Goal: Information Seeking & Learning: Learn about a topic

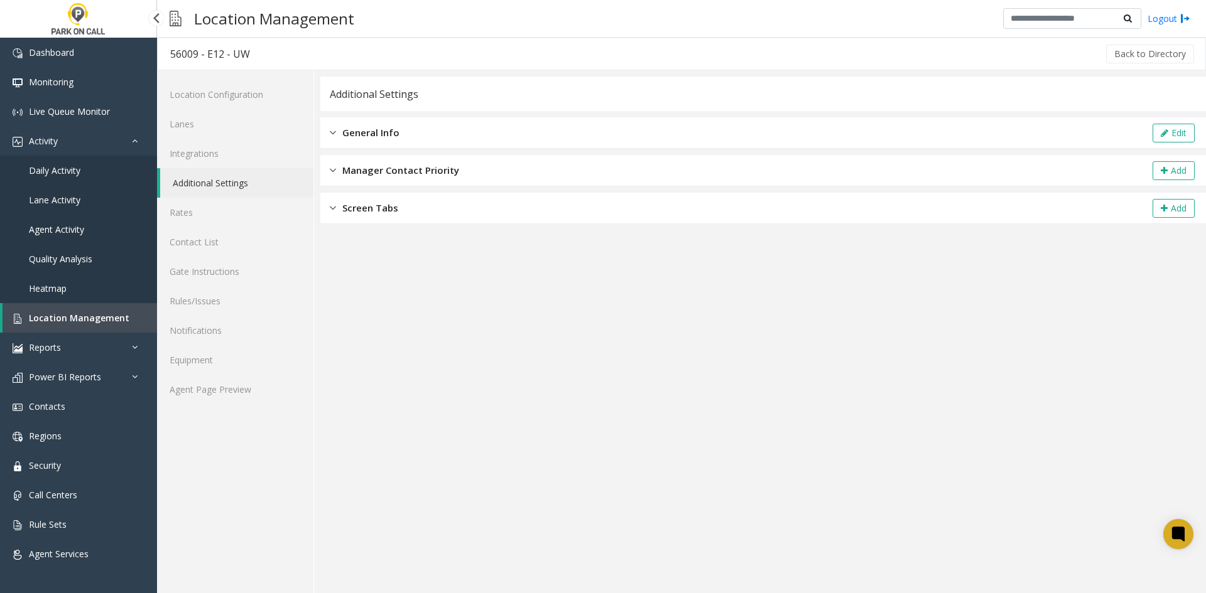
click at [124, 318] on link "Location Management" at bounding box center [80, 318] width 154 height 30
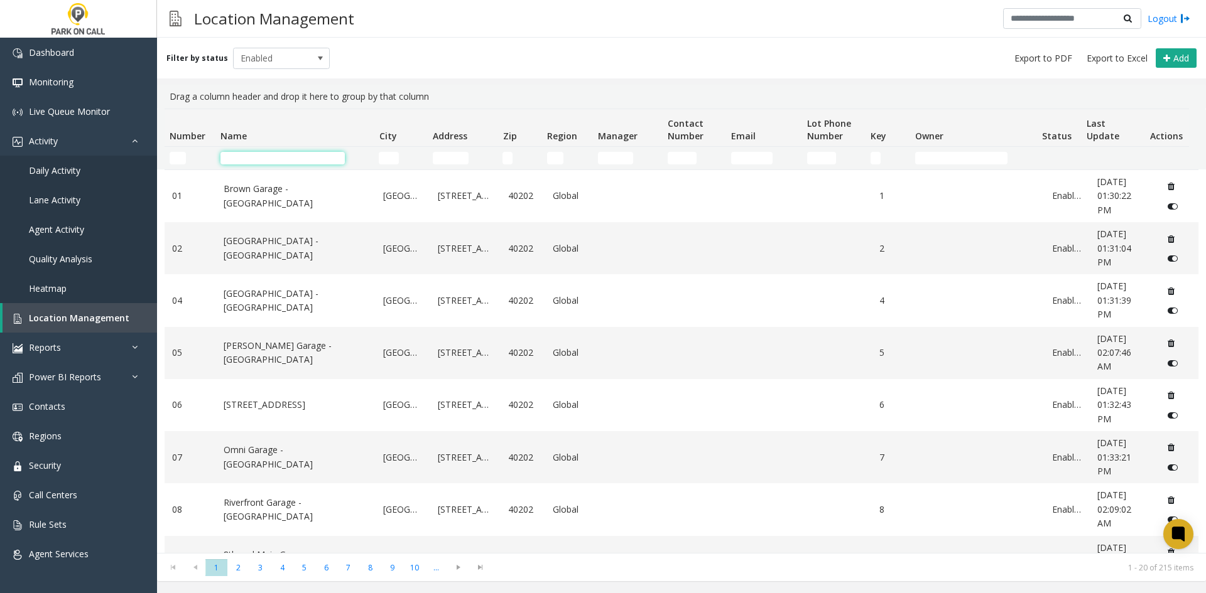
click at [263, 154] on input "Name Filter" at bounding box center [282, 158] width 124 height 13
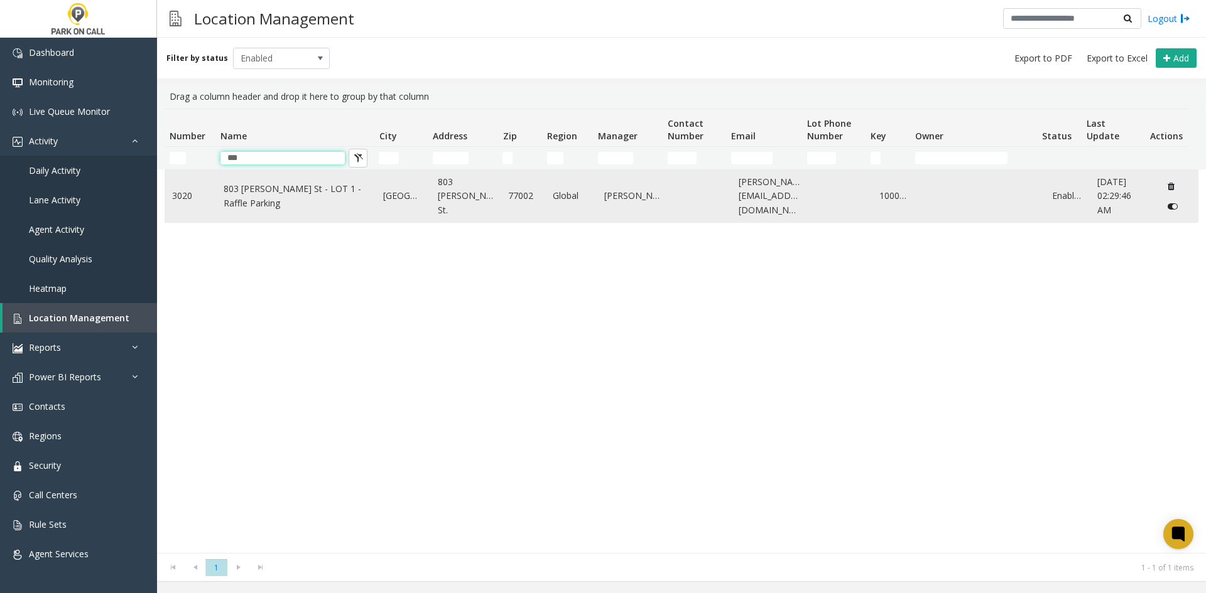
type input "***"
click at [242, 212] on td "803 [PERSON_NAME] St - LOT 1 - Raffle Parking" at bounding box center [296, 196] width 160 height 52
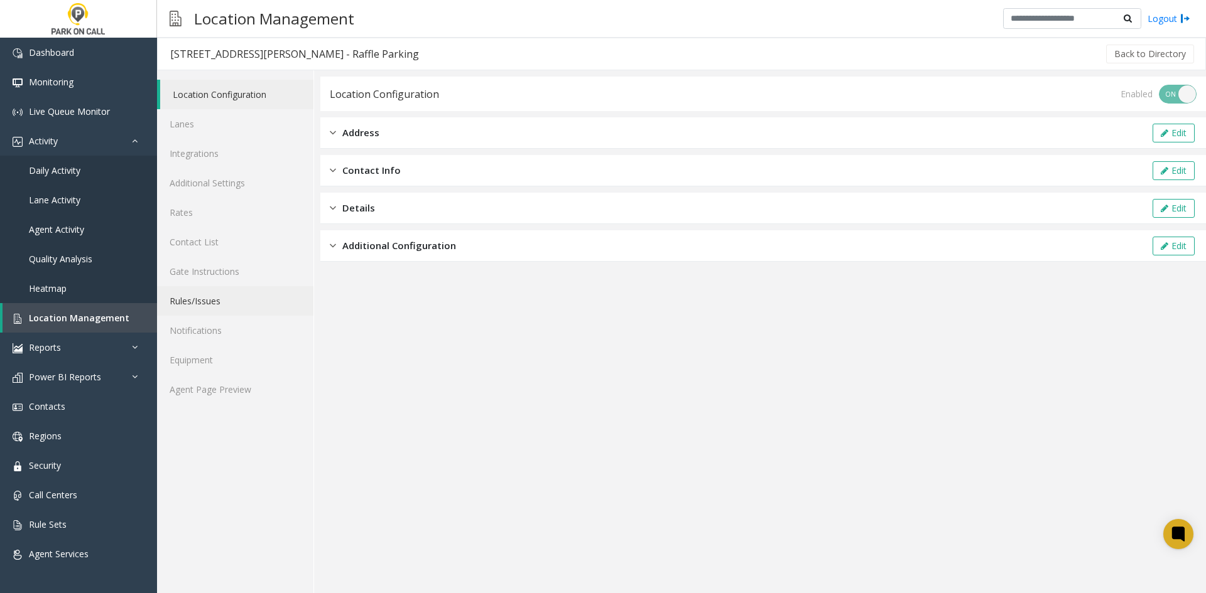
click at [215, 305] on link "Rules/Issues" at bounding box center [235, 301] width 156 height 30
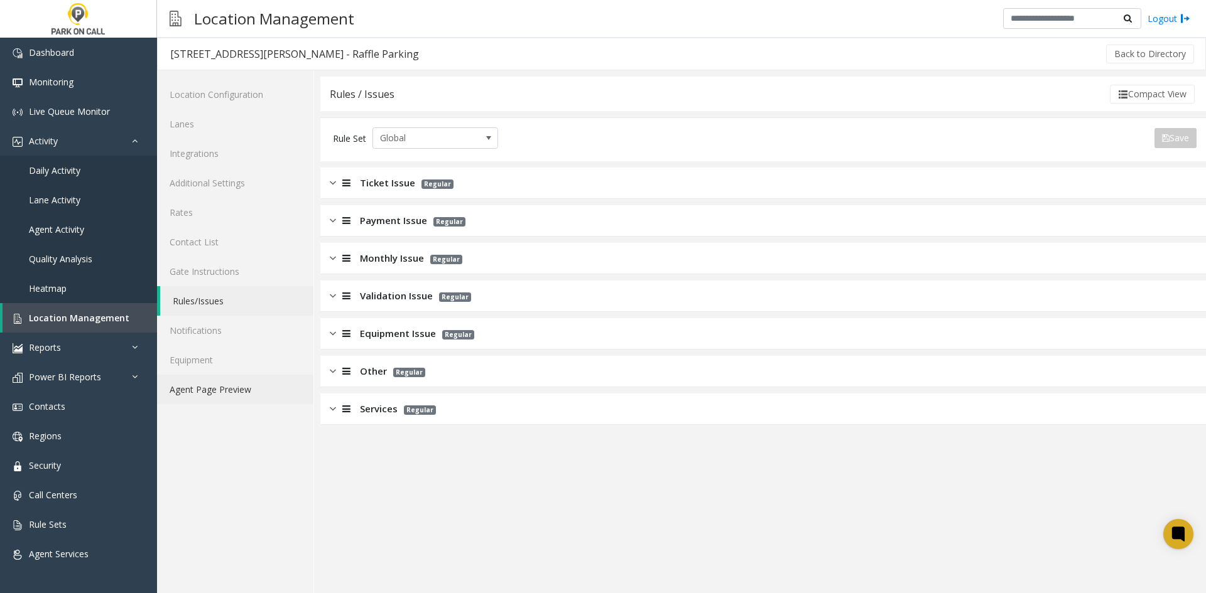
click at [251, 398] on link "Agent Page Preview" at bounding box center [235, 390] width 156 height 30
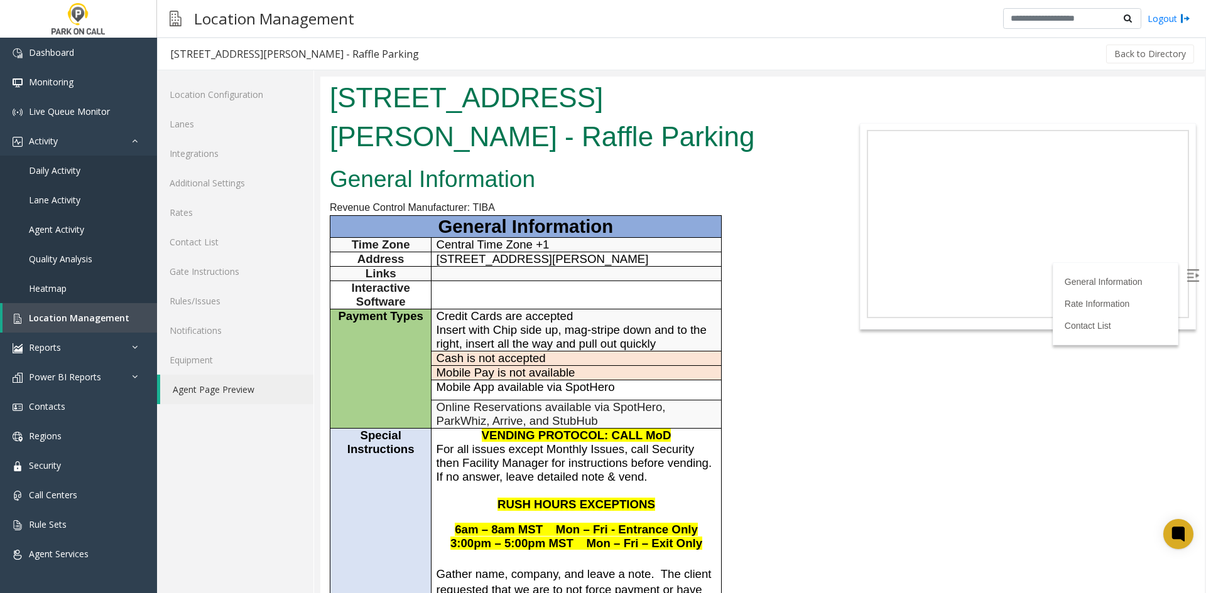
scroll to position [126, 0]
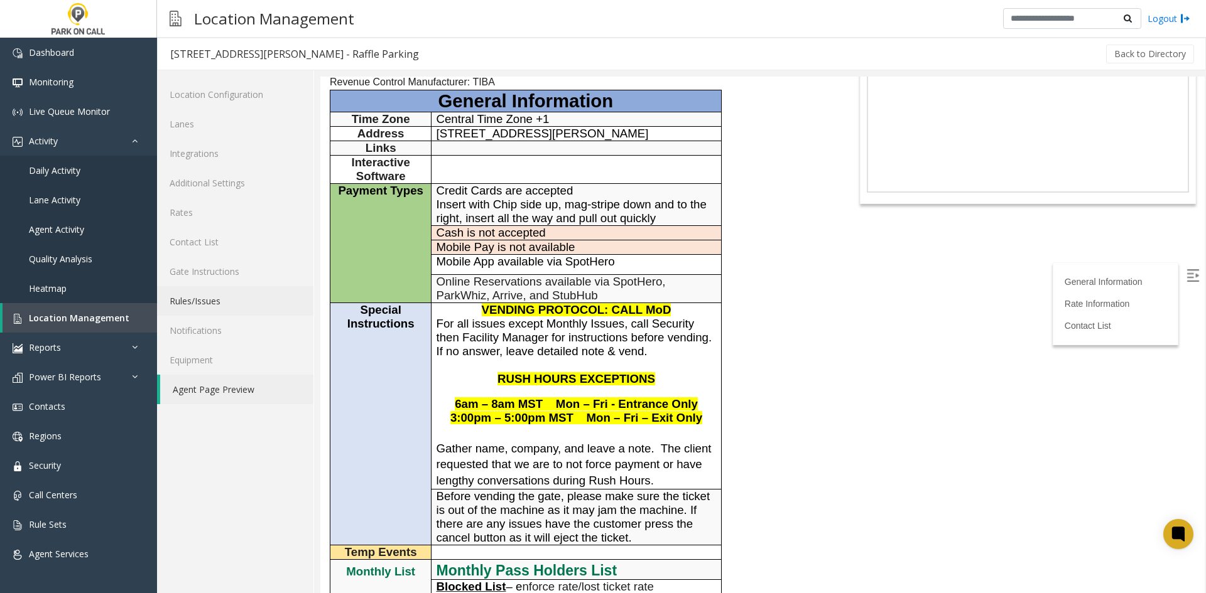
click at [239, 311] on link "Rules/Issues" at bounding box center [235, 301] width 156 height 30
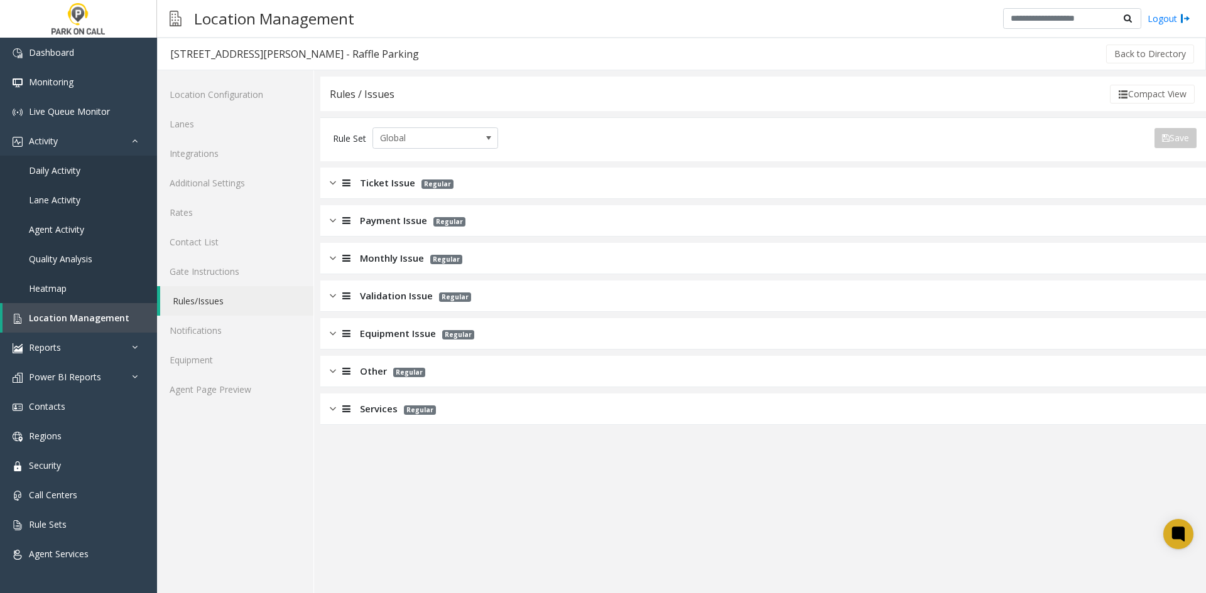
click at [389, 181] on span "Ticket Issue" at bounding box center [387, 183] width 55 height 14
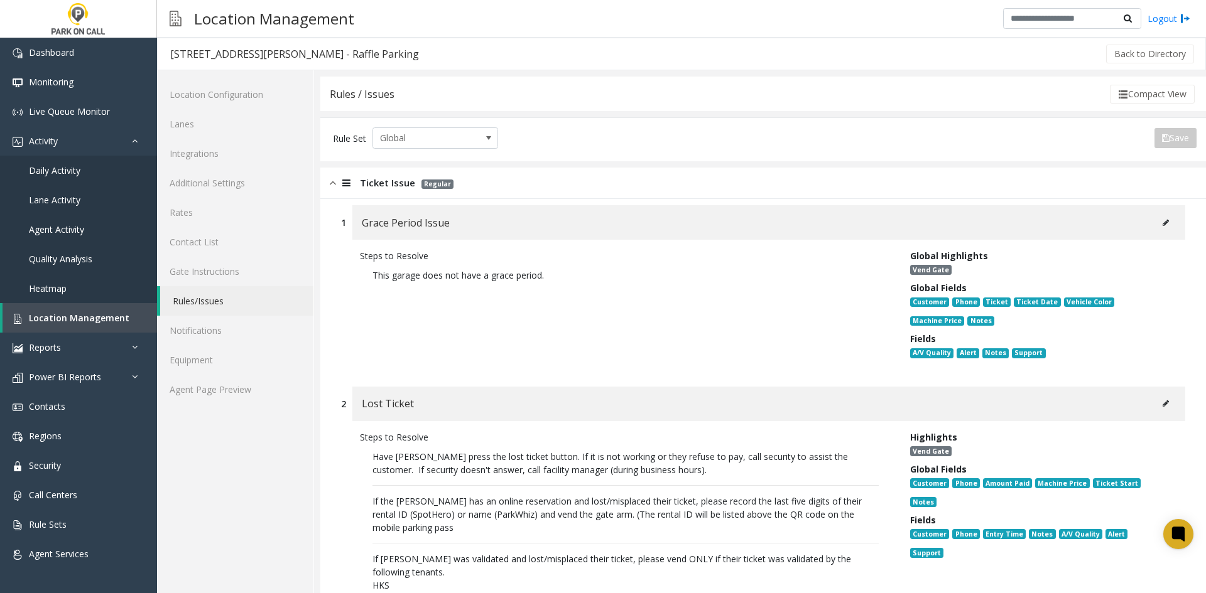
click at [415, 256] on div "Steps to Resolve" at bounding box center [625, 255] width 531 height 13
click at [391, 187] on span "Ticket Issue" at bounding box center [387, 183] width 55 height 14
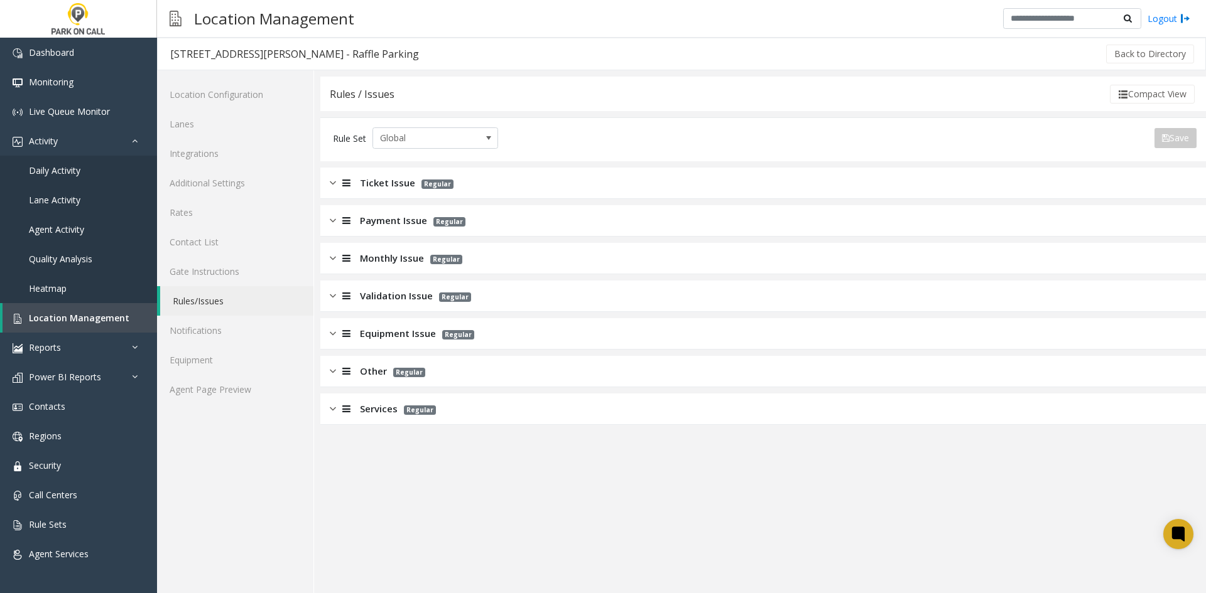
click at [388, 258] on span "Monthly Issue" at bounding box center [392, 258] width 64 height 14
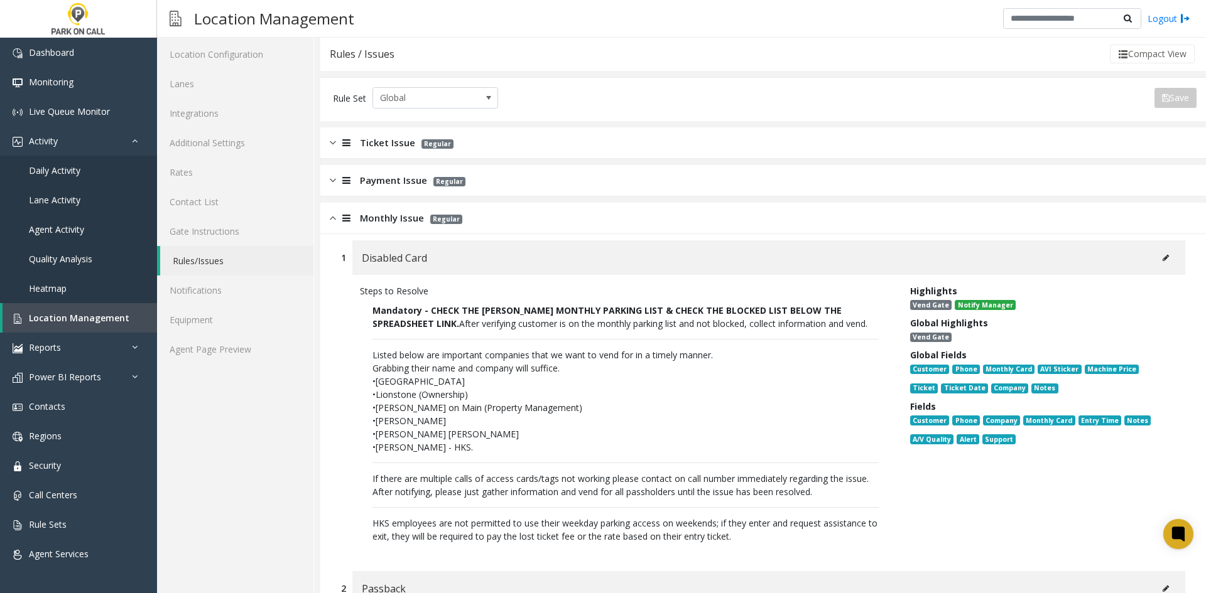
scroll to position [63, 0]
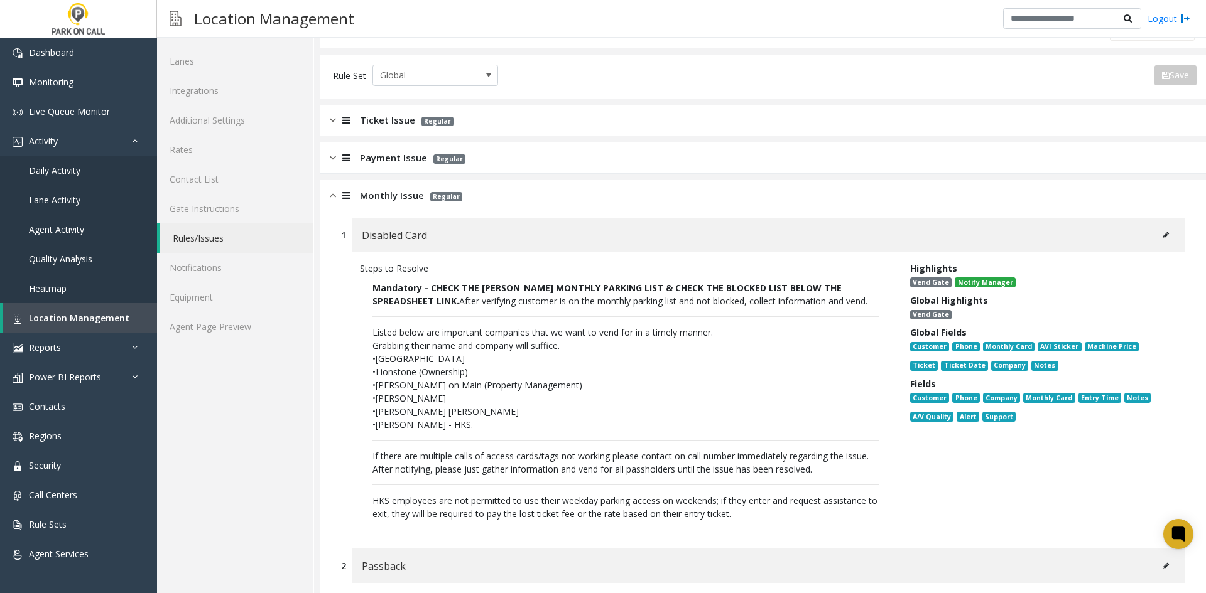
click at [362, 205] on div "Monthly Issue Regular" at bounding box center [763, 195] width 886 height 31
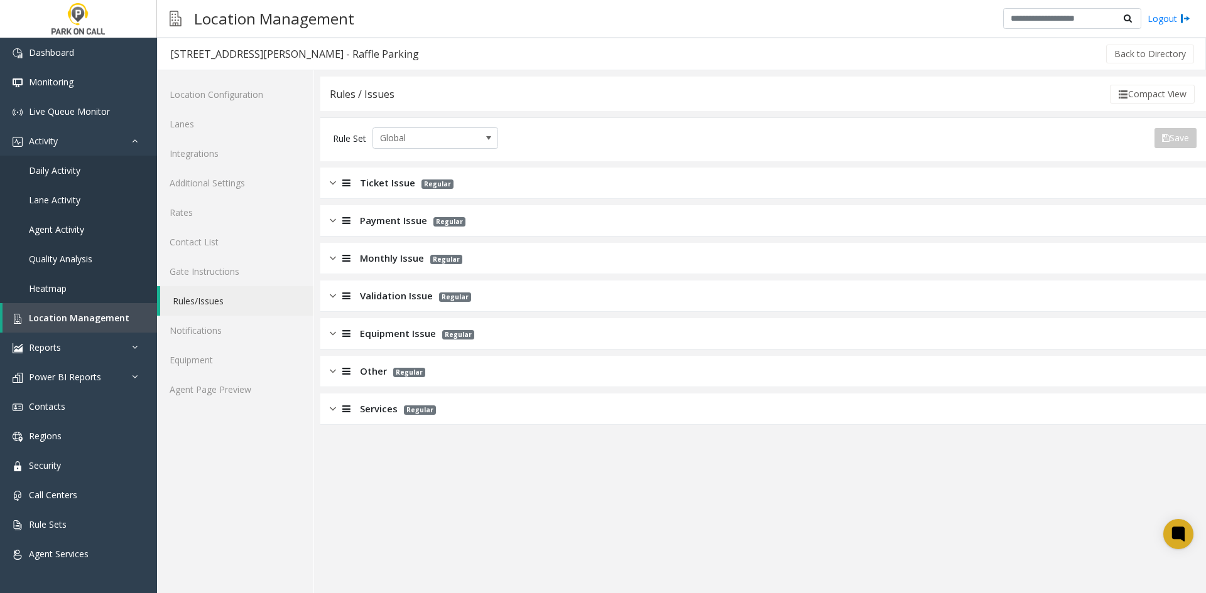
scroll to position [0, 0]
click at [381, 229] on div "Payment Issue Regular" at bounding box center [763, 220] width 886 height 31
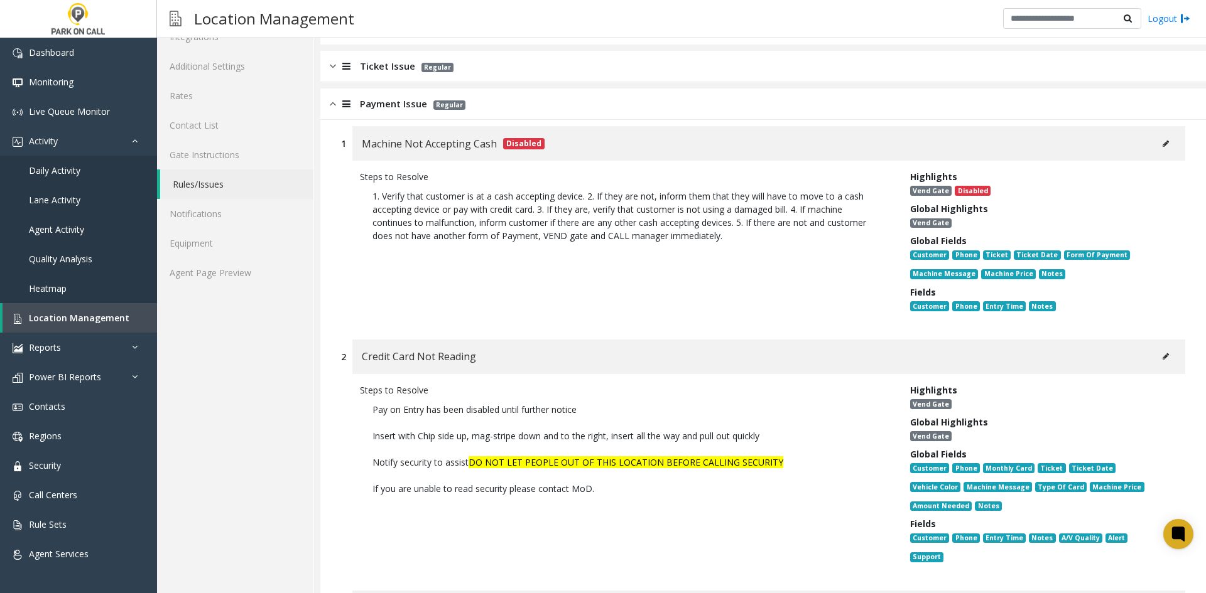
scroll to position [126, 0]
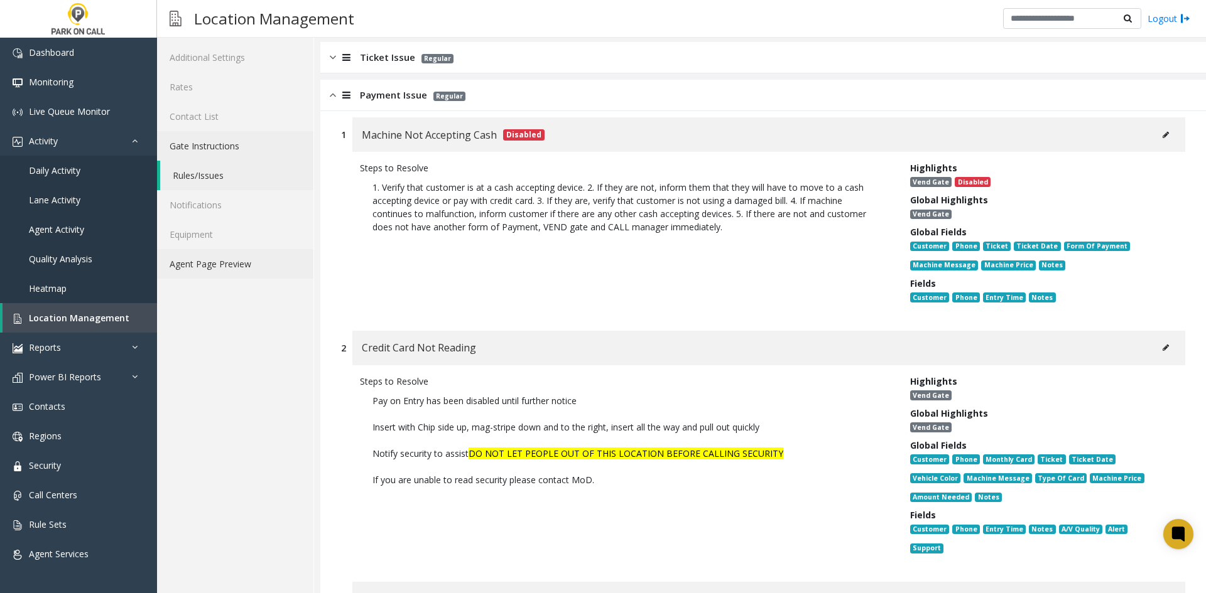
click at [240, 261] on link "Agent Page Preview" at bounding box center [235, 264] width 156 height 30
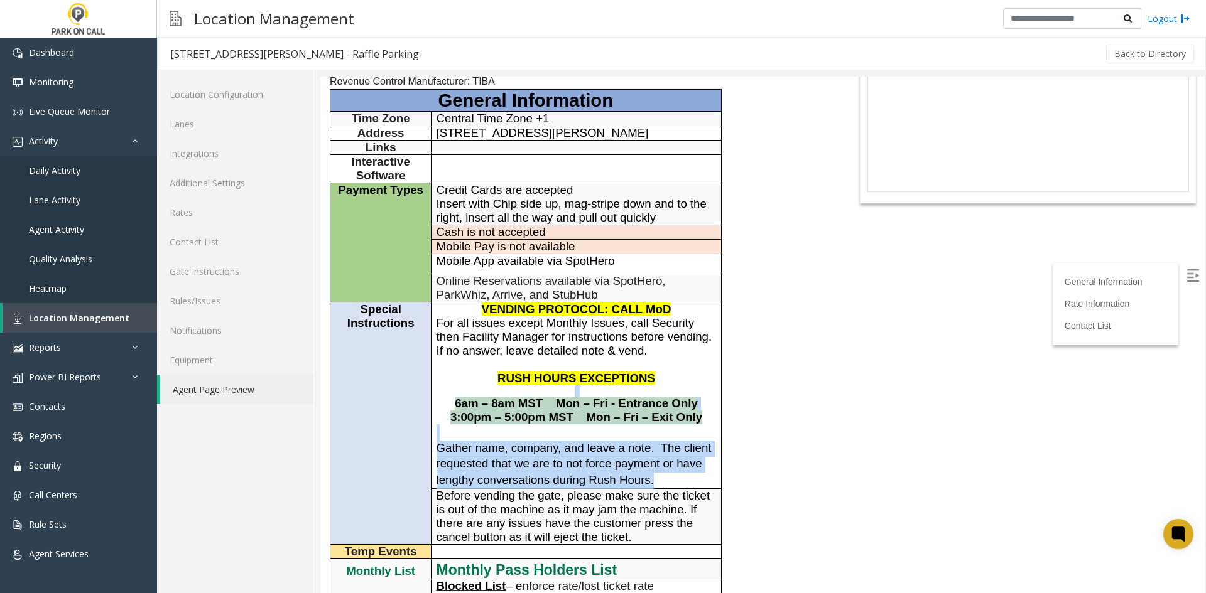
scroll to position [126, 0]
drag, startPoint x: 658, startPoint y: 420, endPoint x: 503, endPoint y: 396, distance: 156.9
click at [503, 396] on td "VENDING PROTOCOL: CALL MoD For all issues except Monthly Issues, call Security …" at bounding box center [576, 396] width 290 height 187
click at [503, 396] on p at bounding box center [576, 391] width 280 height 11
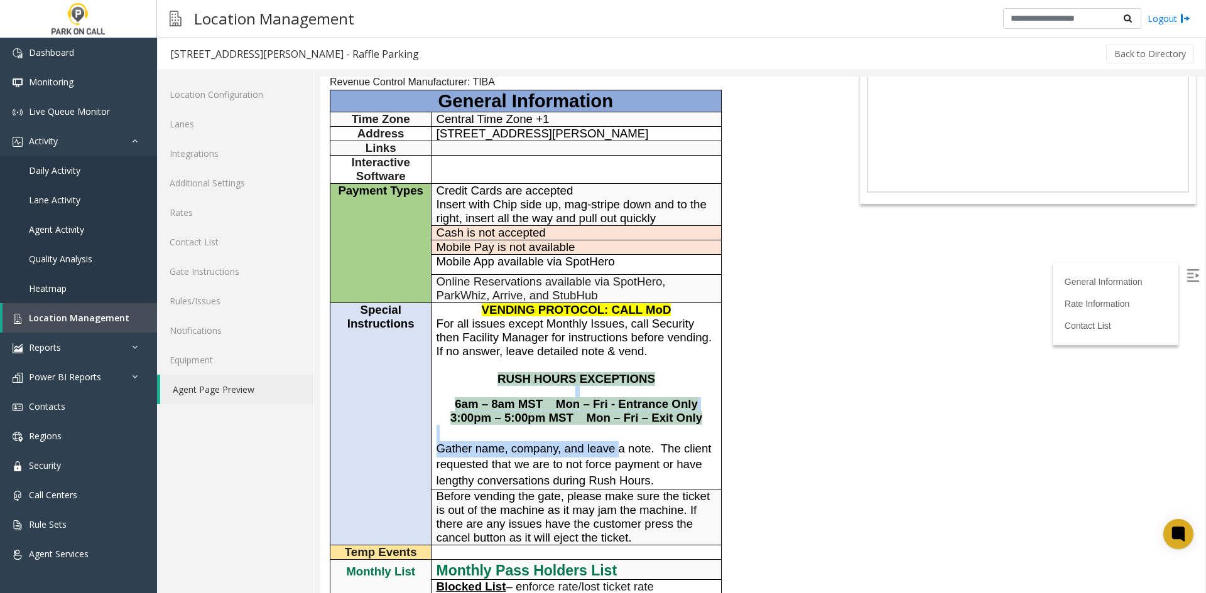
drag, startPoint x: 496, startPoint y: 379, endPoint x: 620, endPoint y: 451, distance: 143.8
click at [620, 451] on td "VENDING PROTOCOL: CALL MoD For all issues except Monthly Issues, call Security …" at bounding box center [576, 396] width 290 height 187
click at [620, 451] on span "Gather name, company, and leave a note. The client requested that we are to not…" at bounding box center [573, 464] width 275 height 45
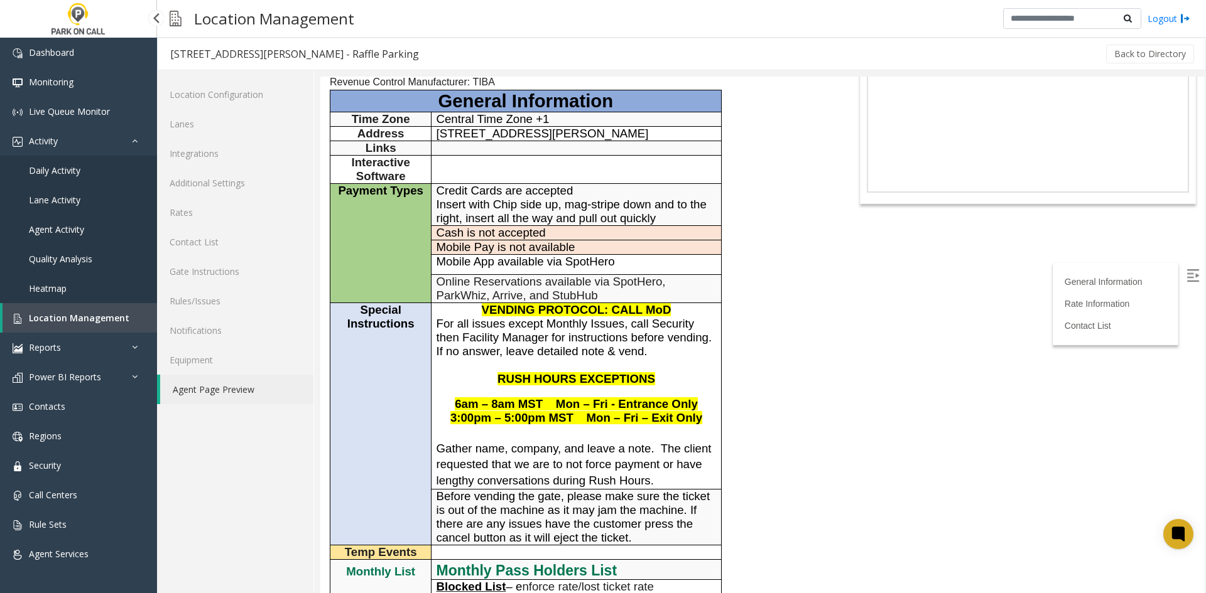
click at [73, 322] on span "Location Management" at bounding box center [79, 318] width 100 height 12
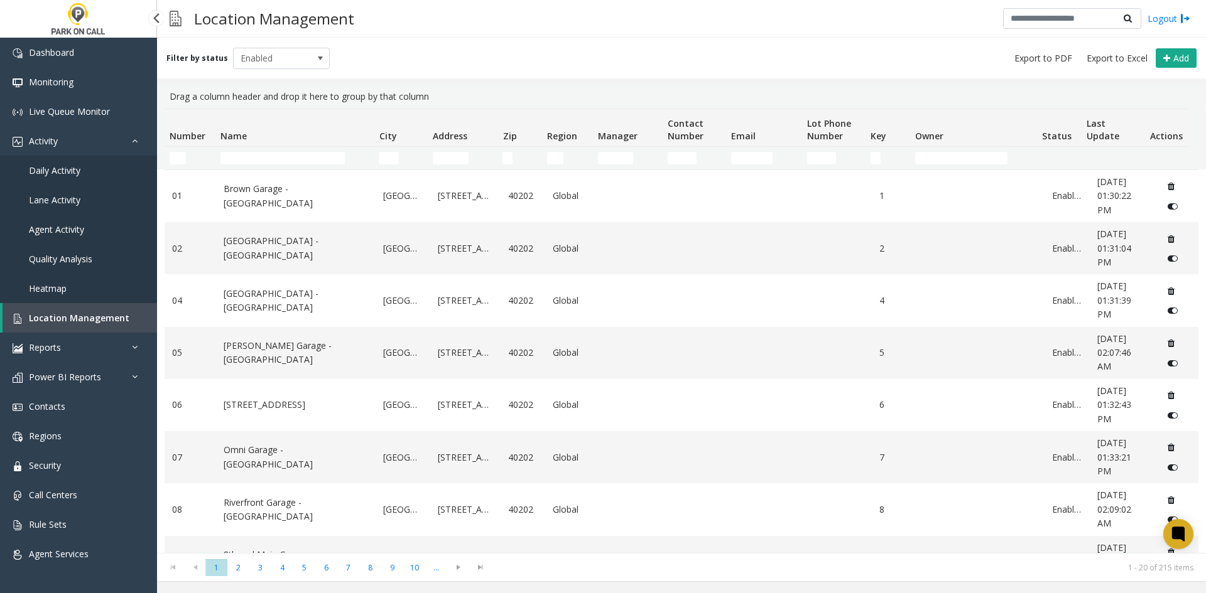
click at [94, 171] on link "Daily Activity" at bounding box center [78, 171] width 157 height 30
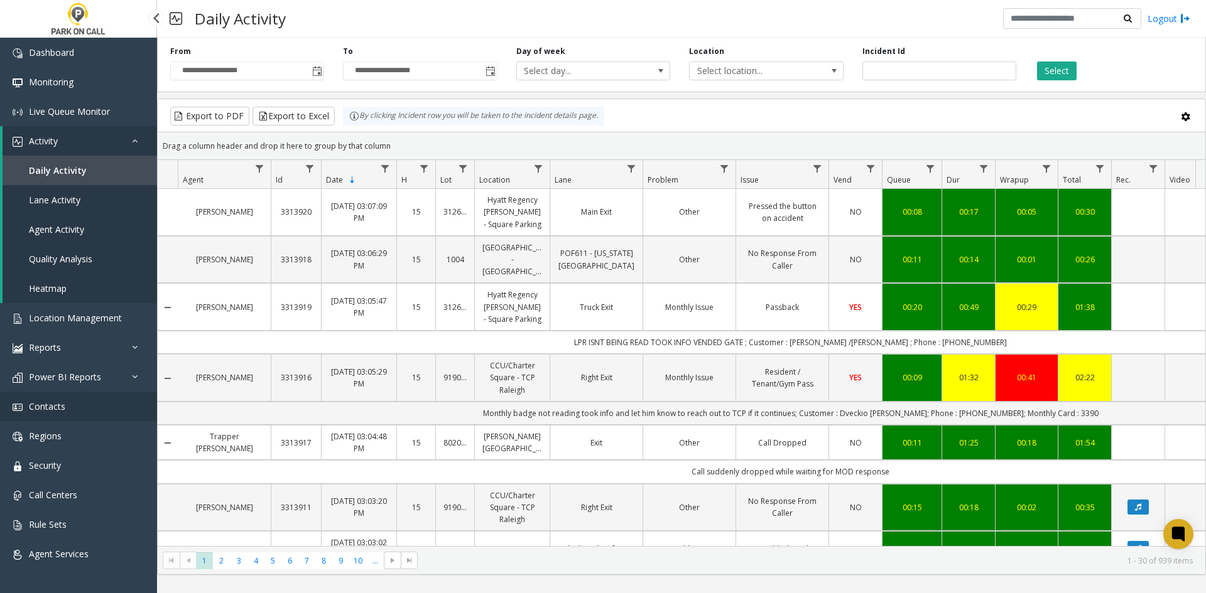
click at [71, 413] on link "Contacts" at bounding box center [78, 407] width 157 height 30
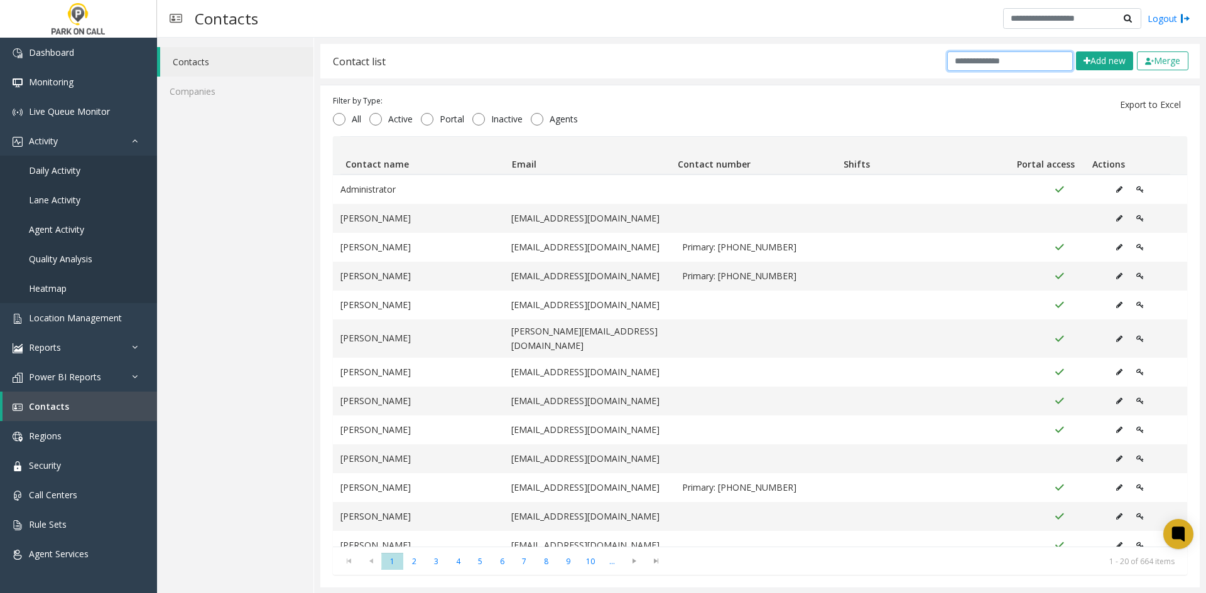
click at [975, 63] on input "text" at bounding box center [1010, 60] width 126 height 19
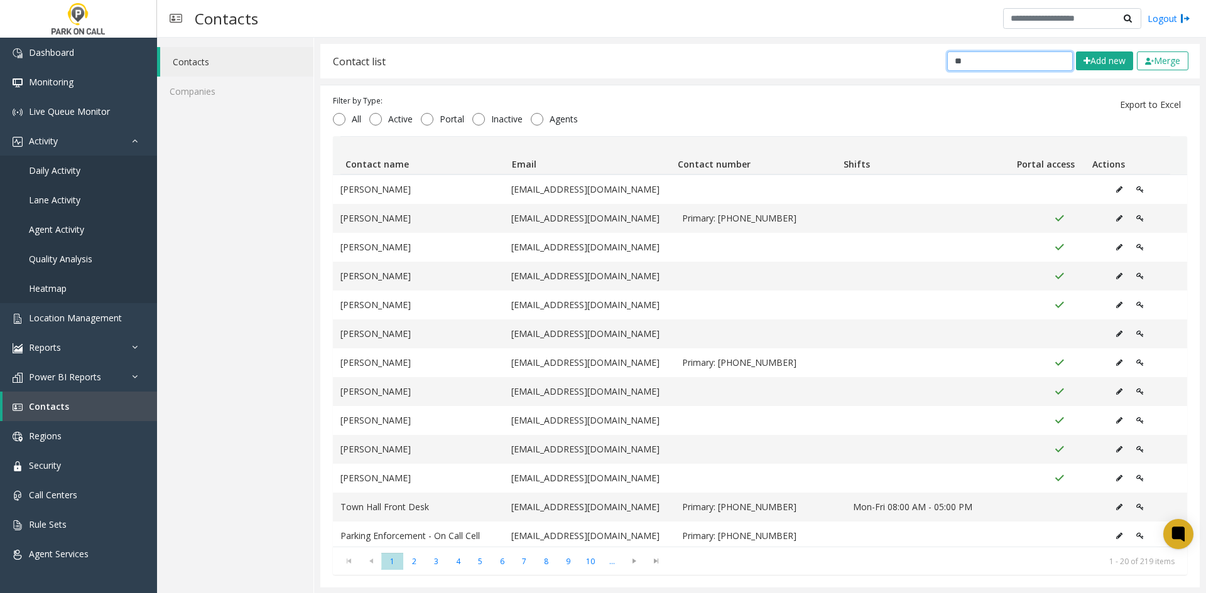
type input "**"
